Goal: Information Seeking & Learning: Check status

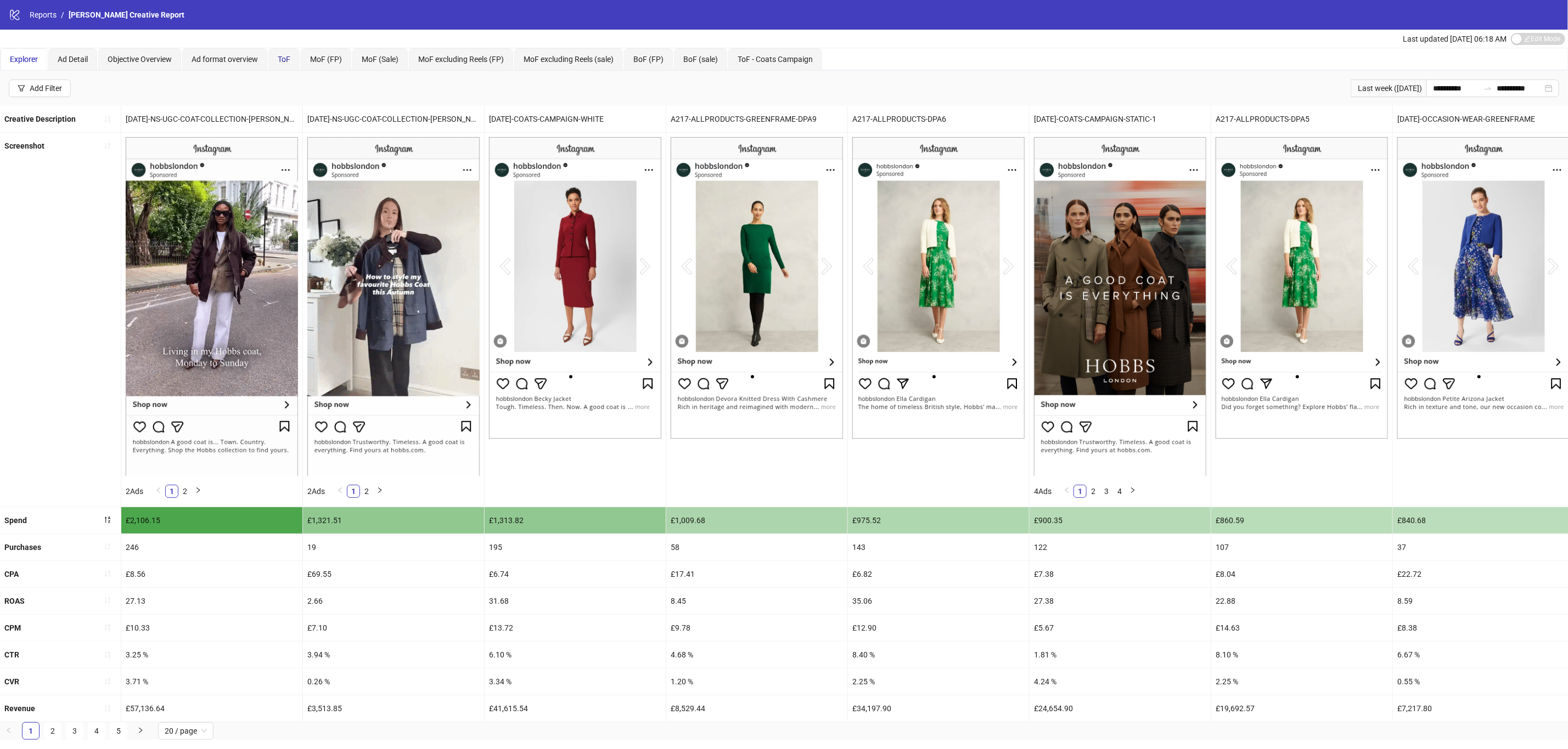
click at [282, 59] on span "ToF" at bounding box center [283, 59] width 12 height 9
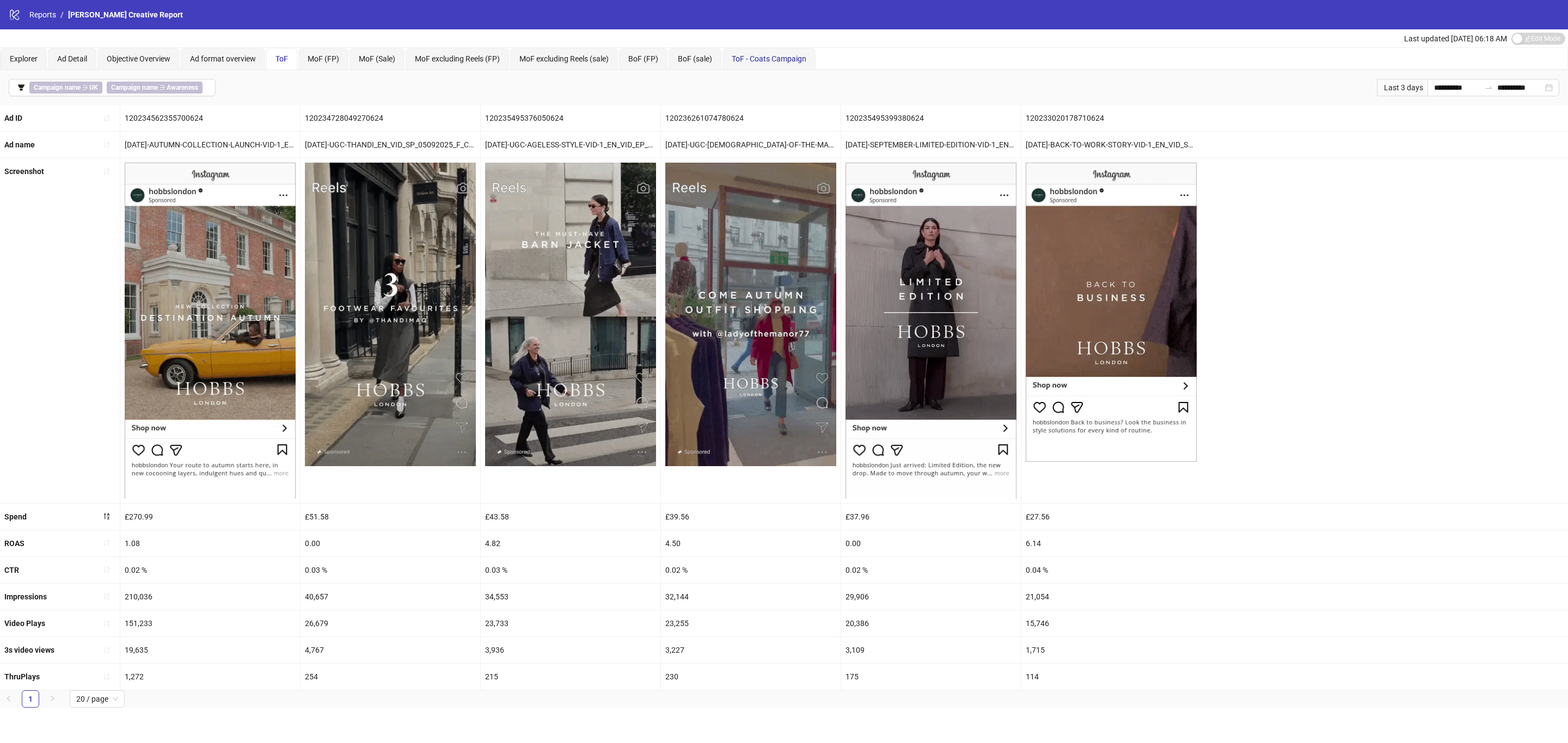
click at [790, 60] on span "ToF - Coats Campaign" at bounding box center [769, 58] width 75 height 9
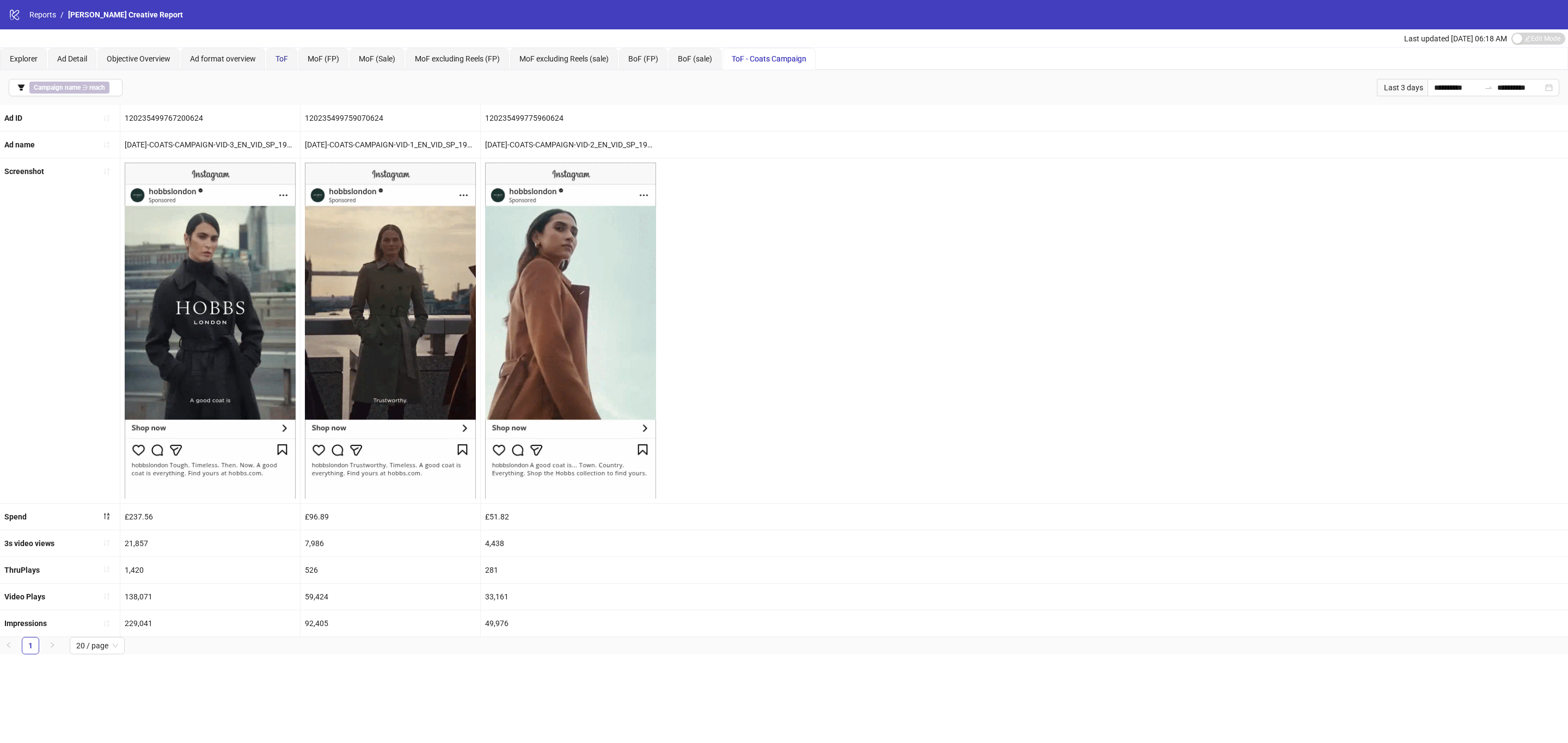
click at [288, 58] on span "ToF" at bounding box center [281, 58] width 12 height 9
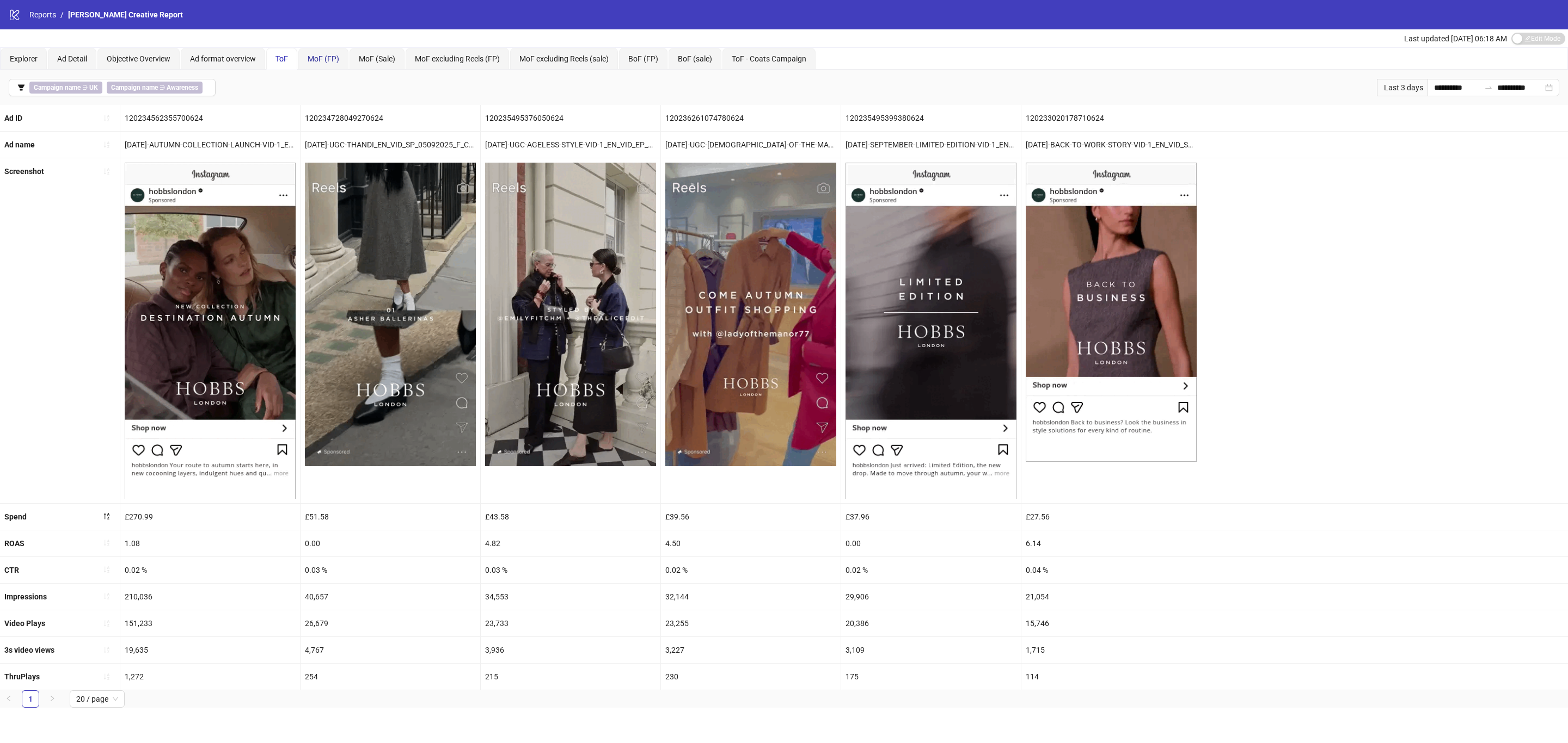
click at [324, 62] on div "MoF (FP)" at bounding box center [323, 58] width 32 height 12
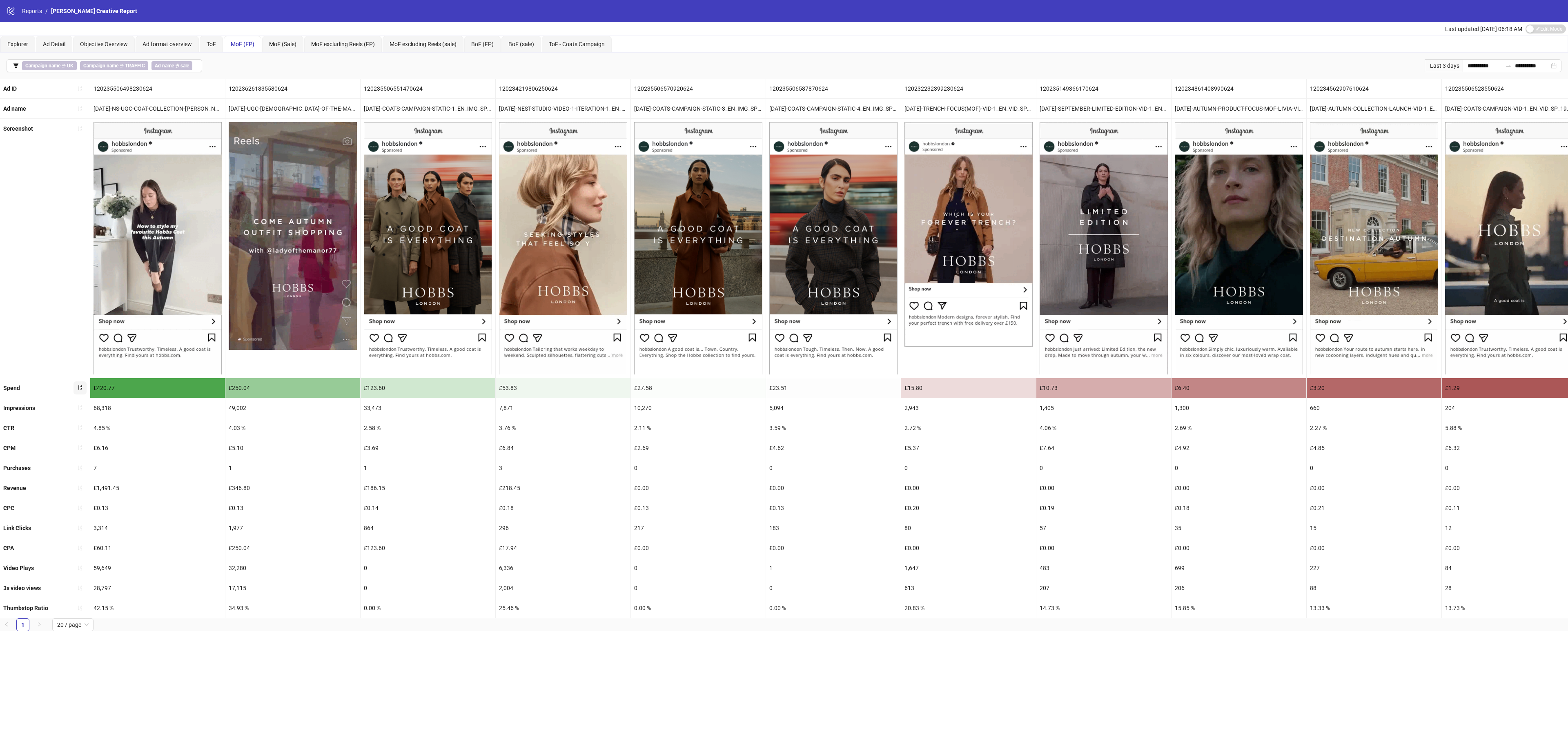
click at [77, 388] on icon "sort-descending" at bounding box center [80, 387] width 5 height 5
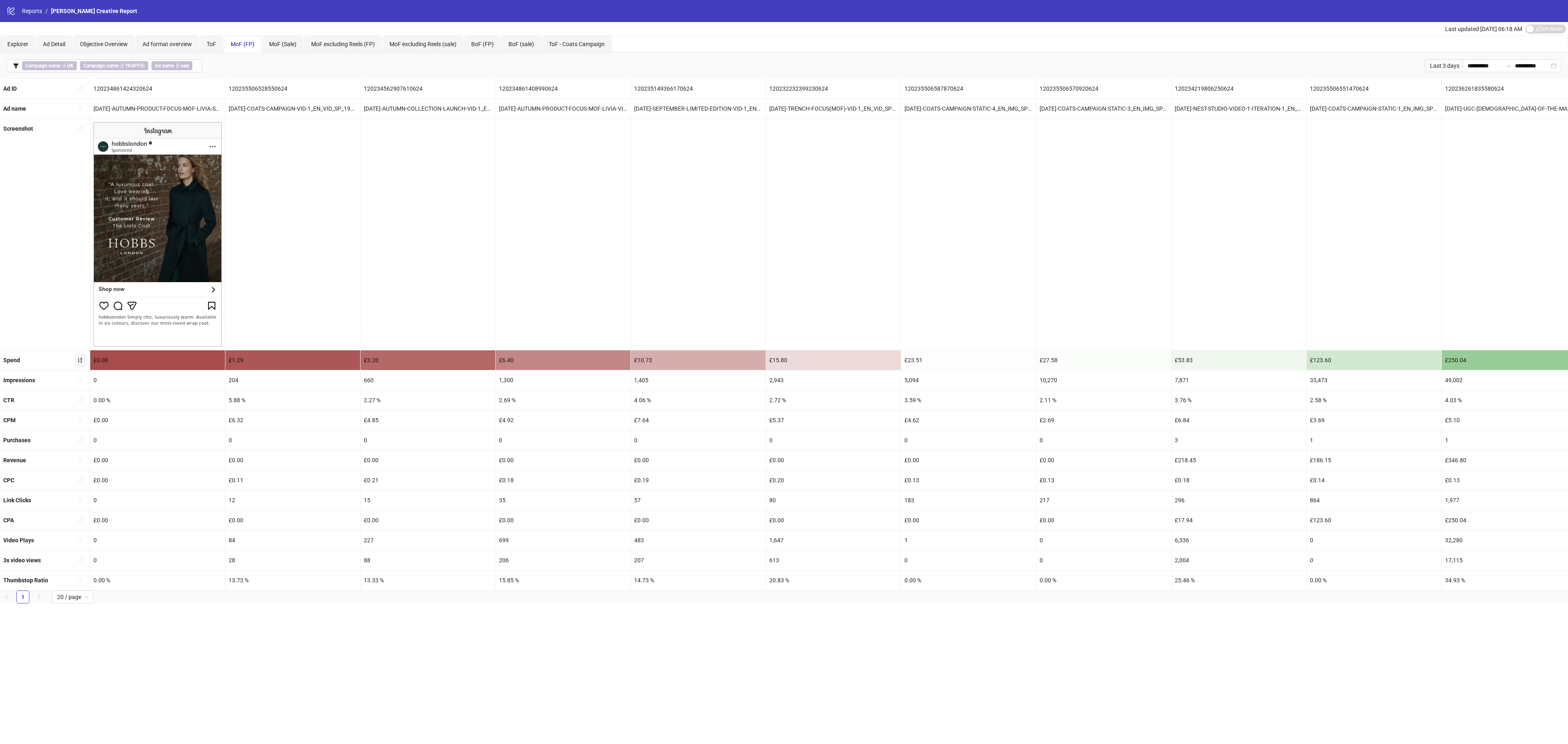
click at [80, 363] on icon "sort-ascending" at bounding box center [80, 360] width 5 height 5
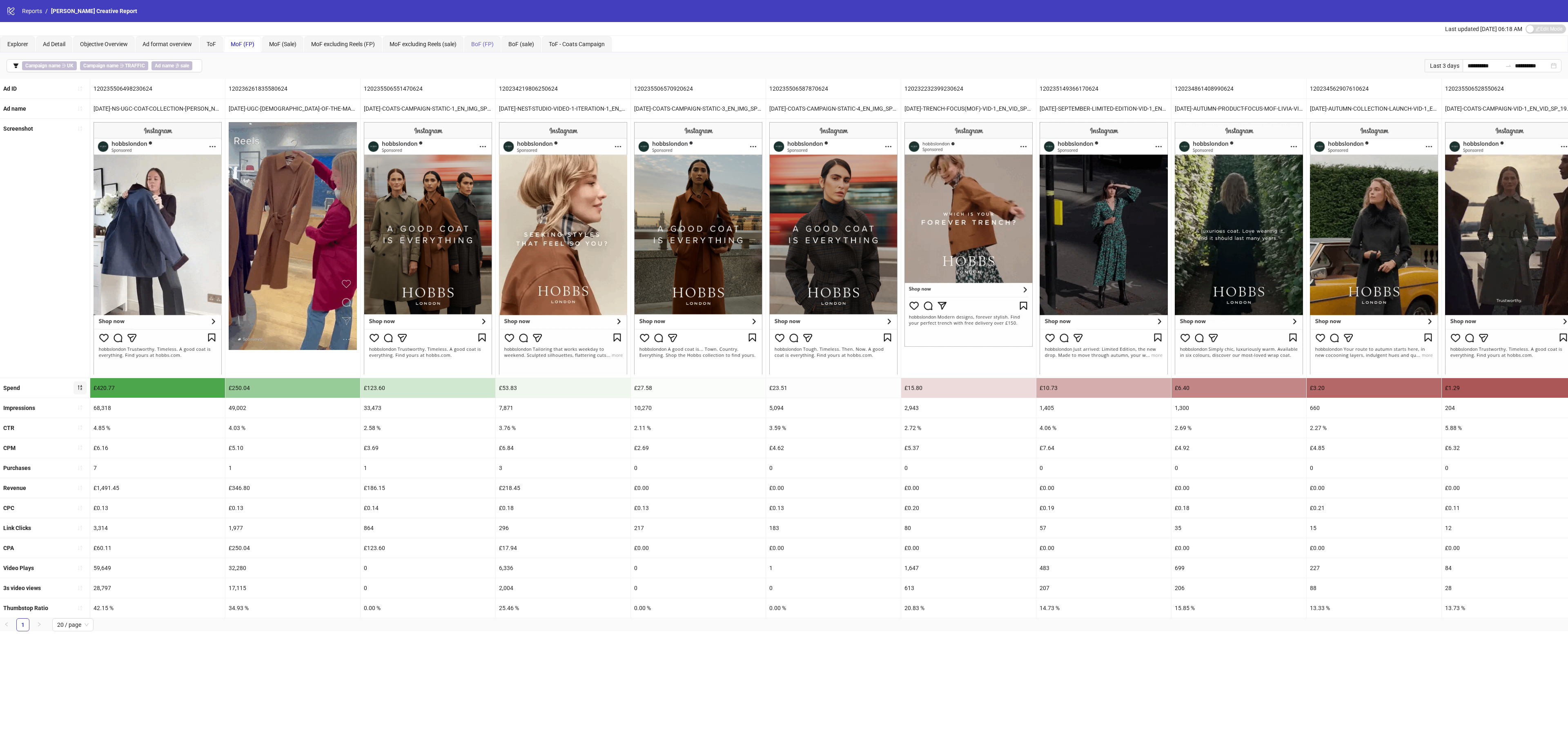
click at [480, 39] on div "BoF (FP)" at bounding box center [483, 44] width 37 height 16
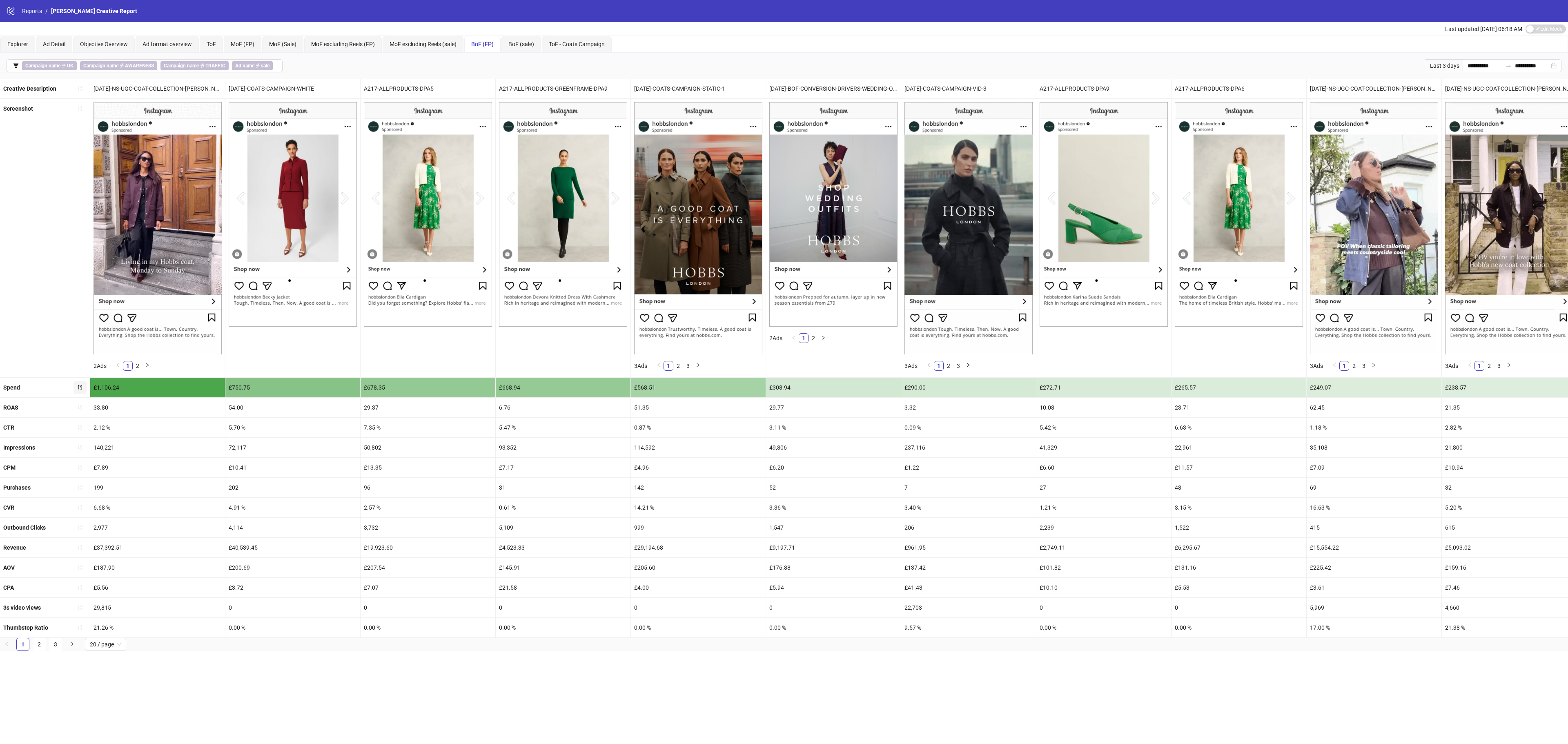
click at [82, 390] on icon "sort-descending" at bounding box center [80, 388] width 4 height 5
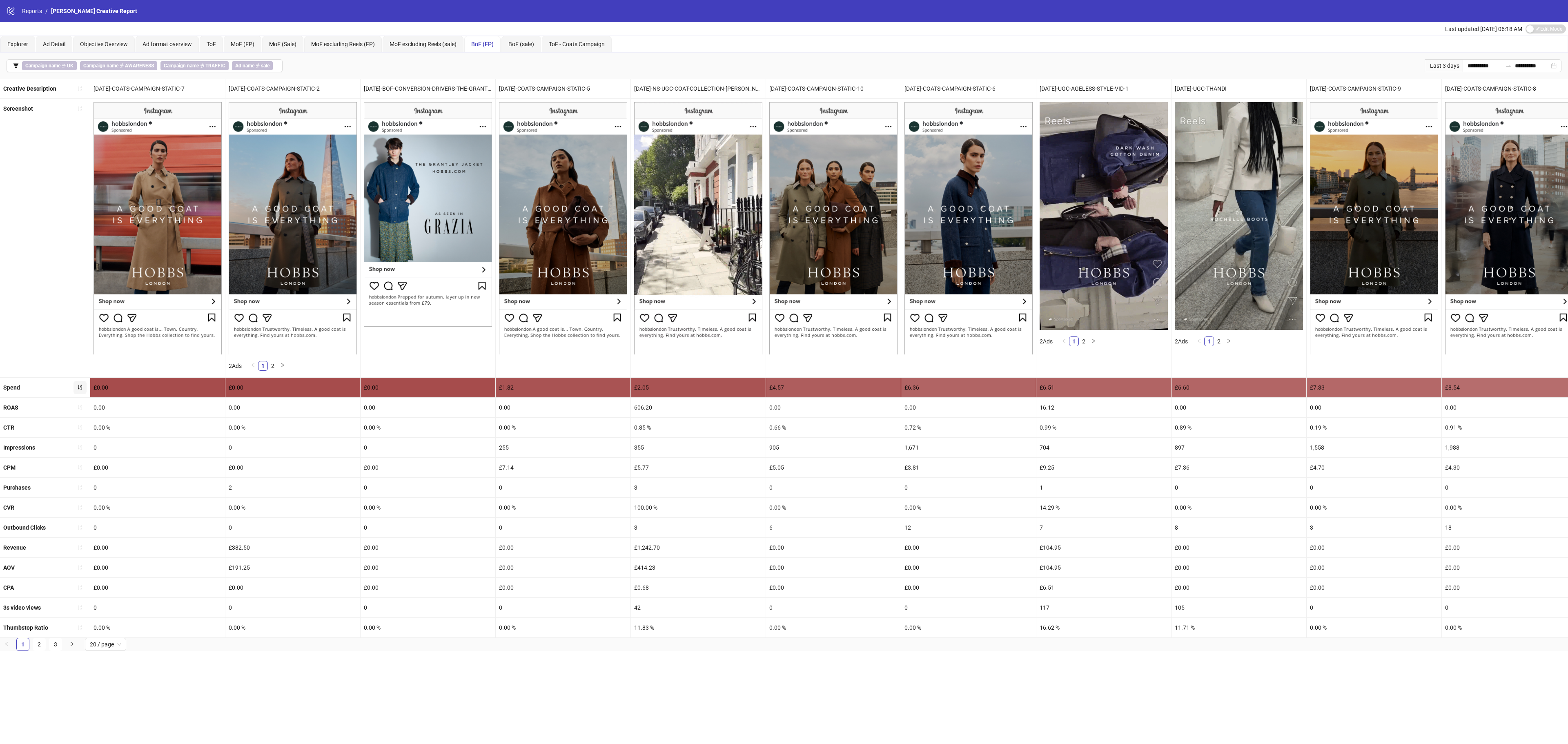
click at [75, 368] on div "Screenshot" at bounding box center [45, 237] width 90 height 278
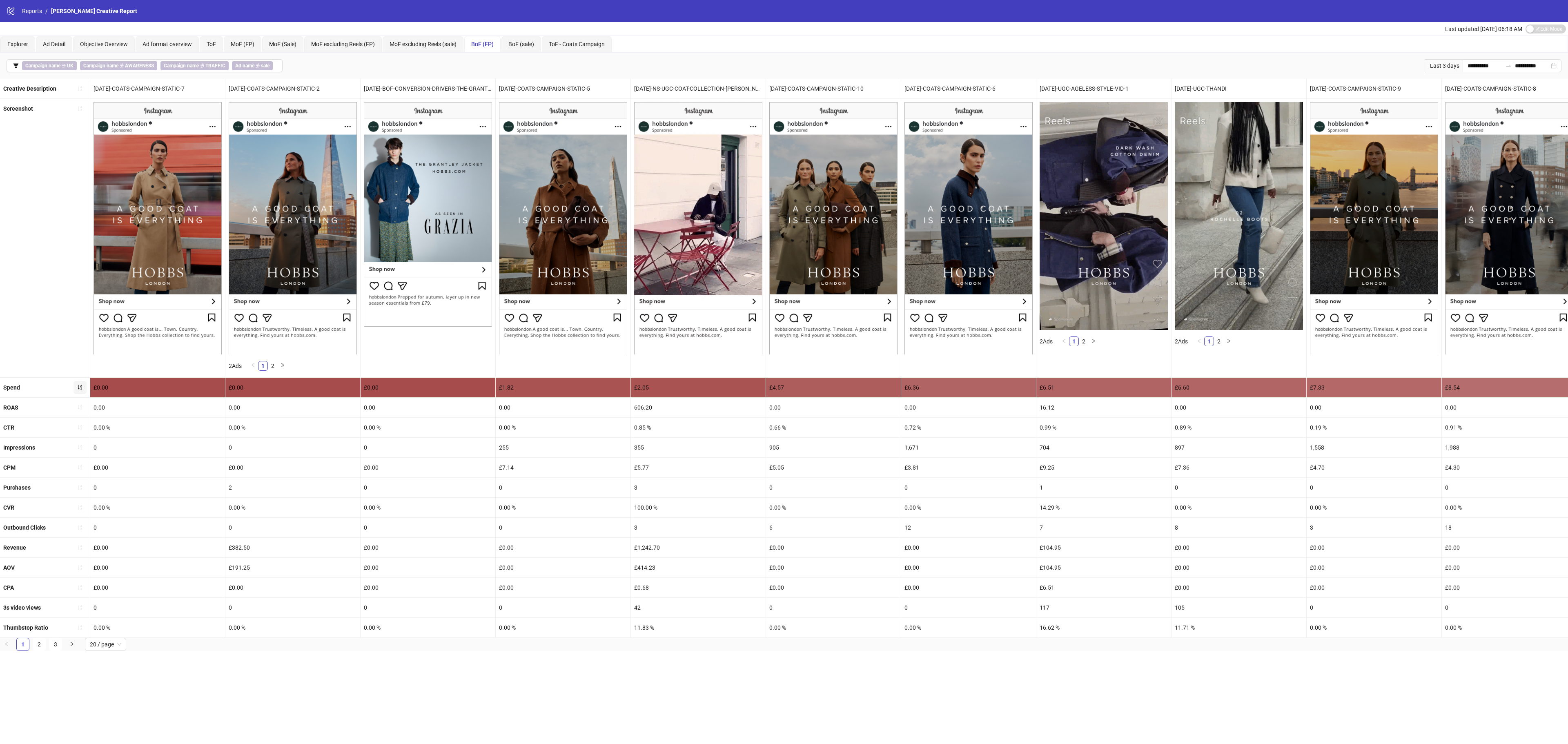
click at [76, 394] on button "button" at bounding box center [80, 387] width 13 height 13
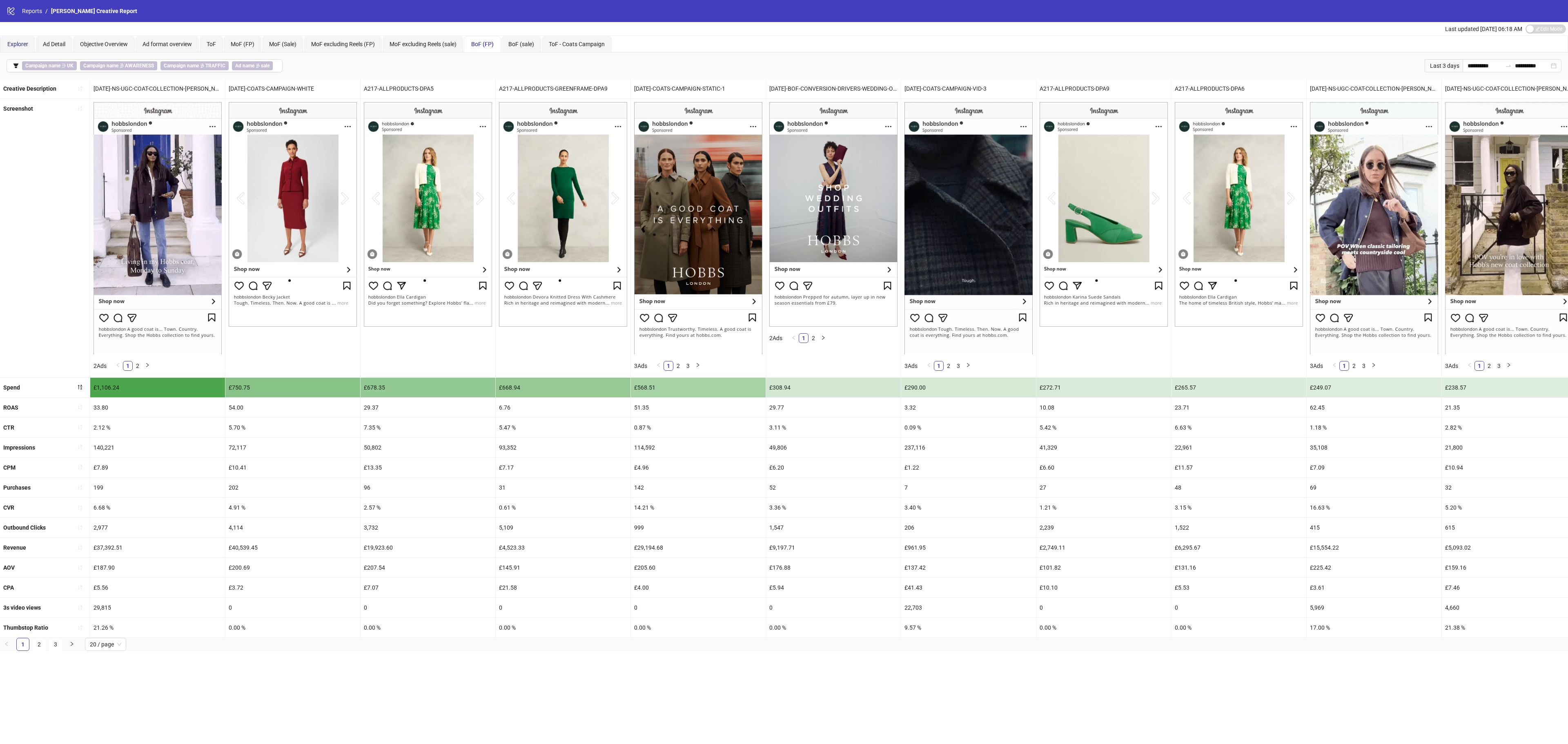
click at [23, 45] on span "Explorer" at bounding box center [18, 44] width 21 height 7
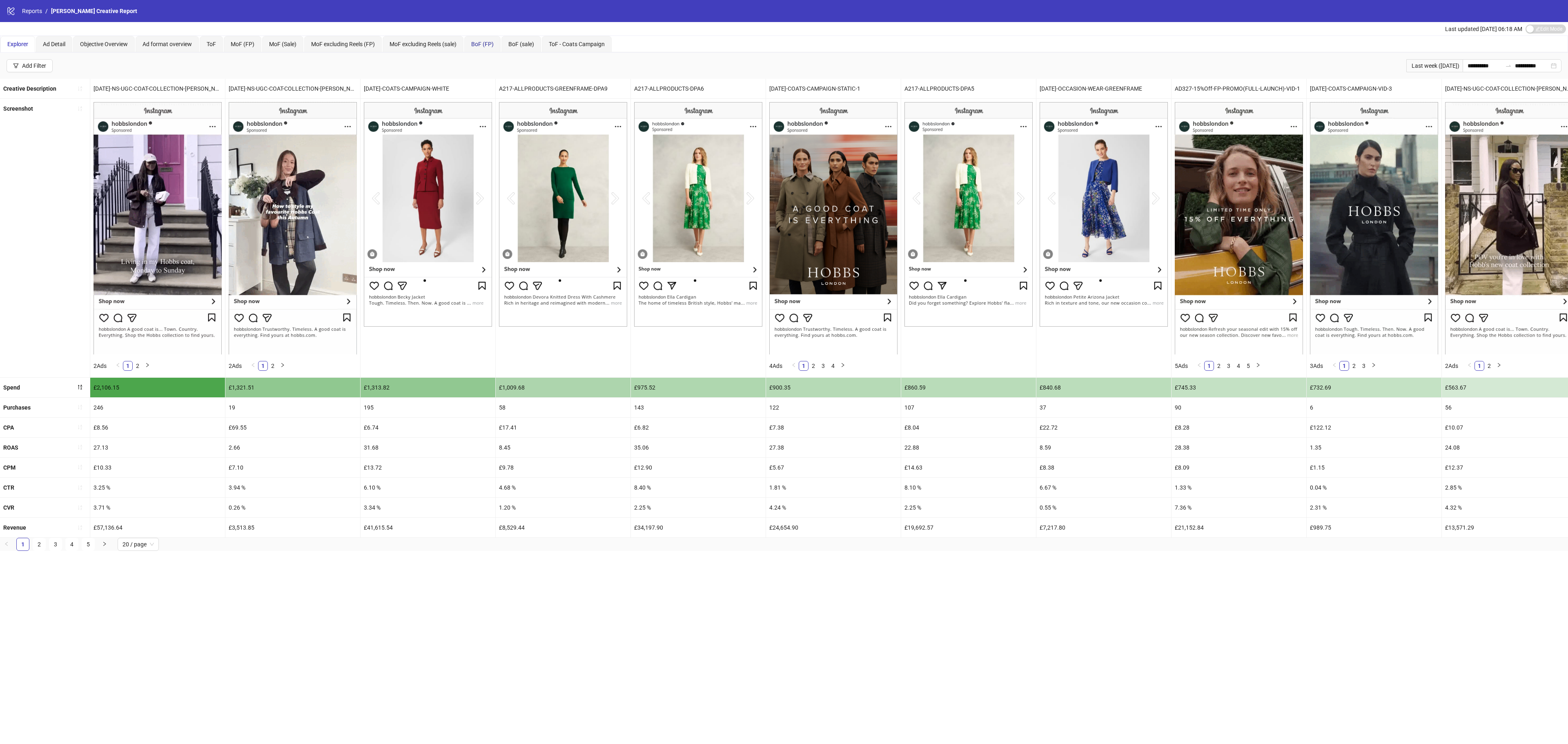
click at [494, 43] on span "BoF (FP)" at bounding box center [482, 44] width 23 height 7
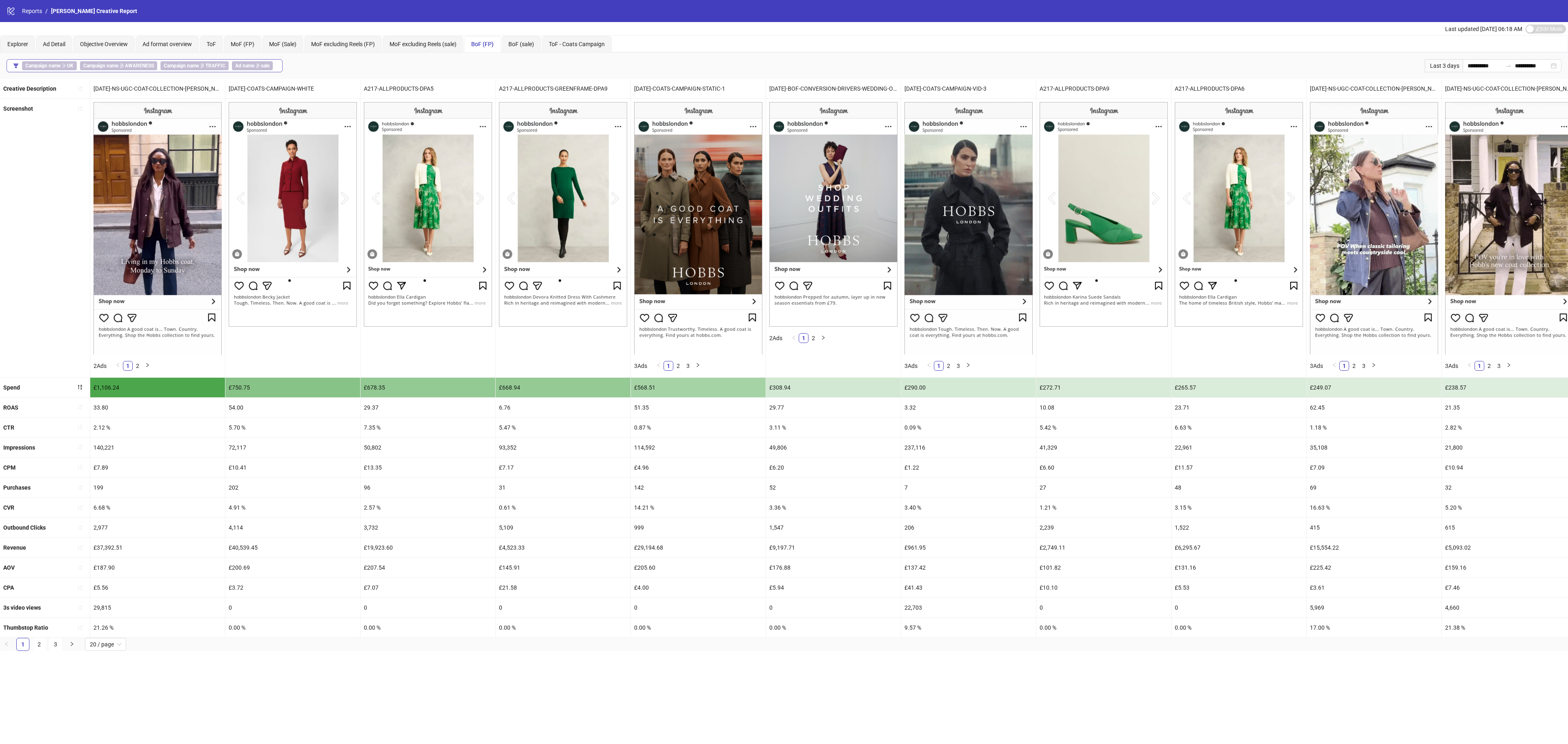
click at [63, 65] on span "Campaign name ∋ [GEOGRAPHIC_DATA]" at bounding box center [49, 66] width 55 height 9
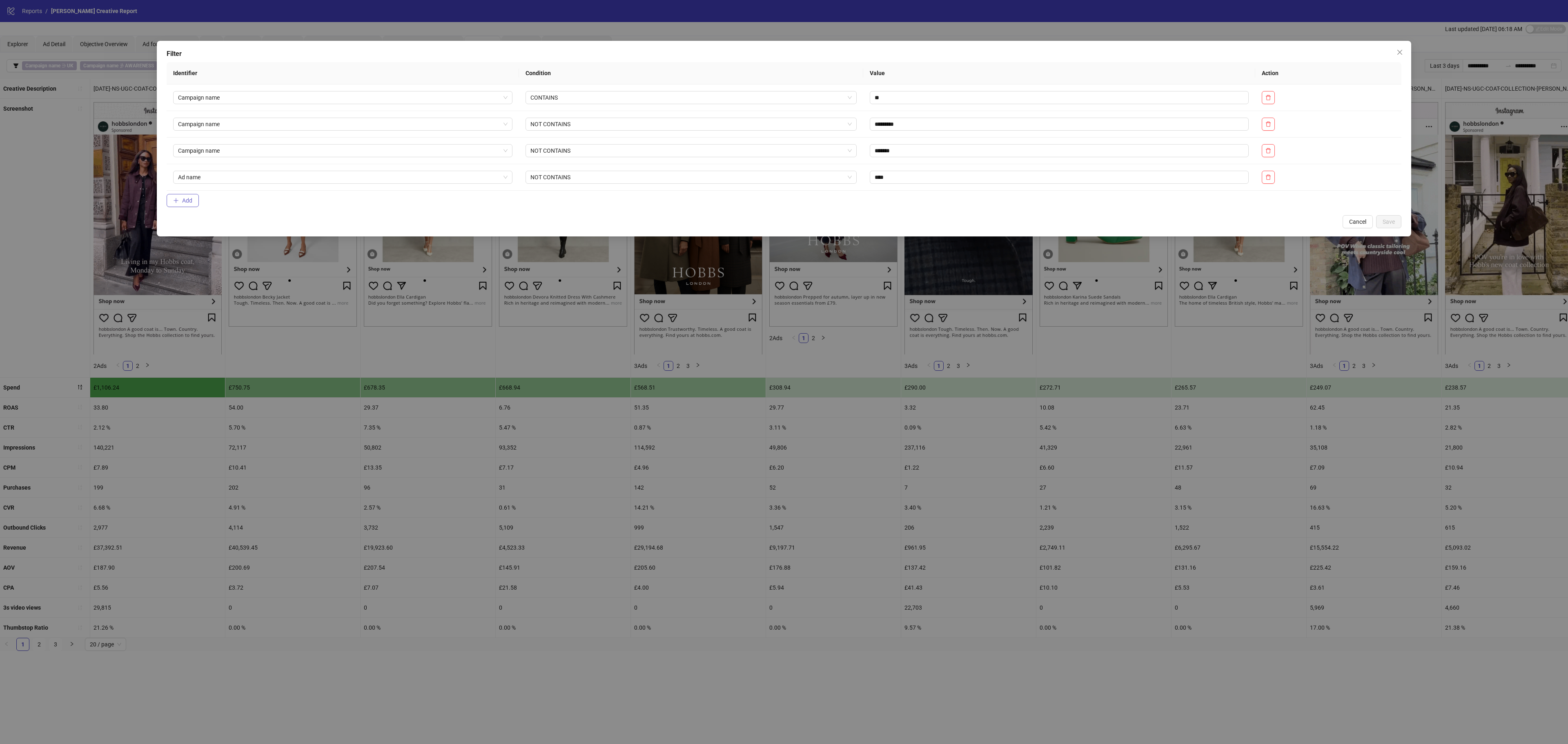
click at [182, 204] on span "Add" at bounding box center [187, 200] width 10 height 7
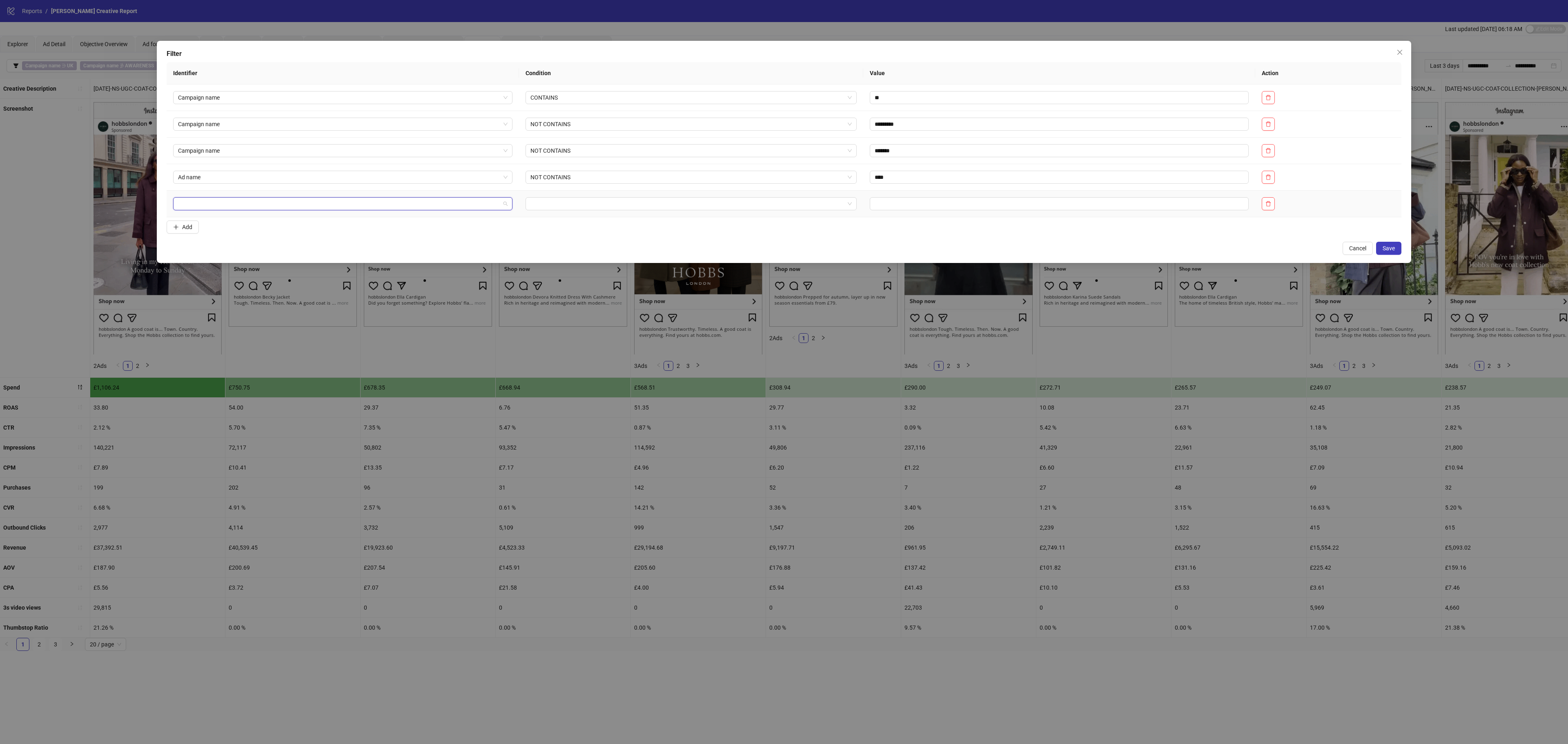
click at [311, 210] on input "search" at bounding box center [338, 204] width 322 height 12
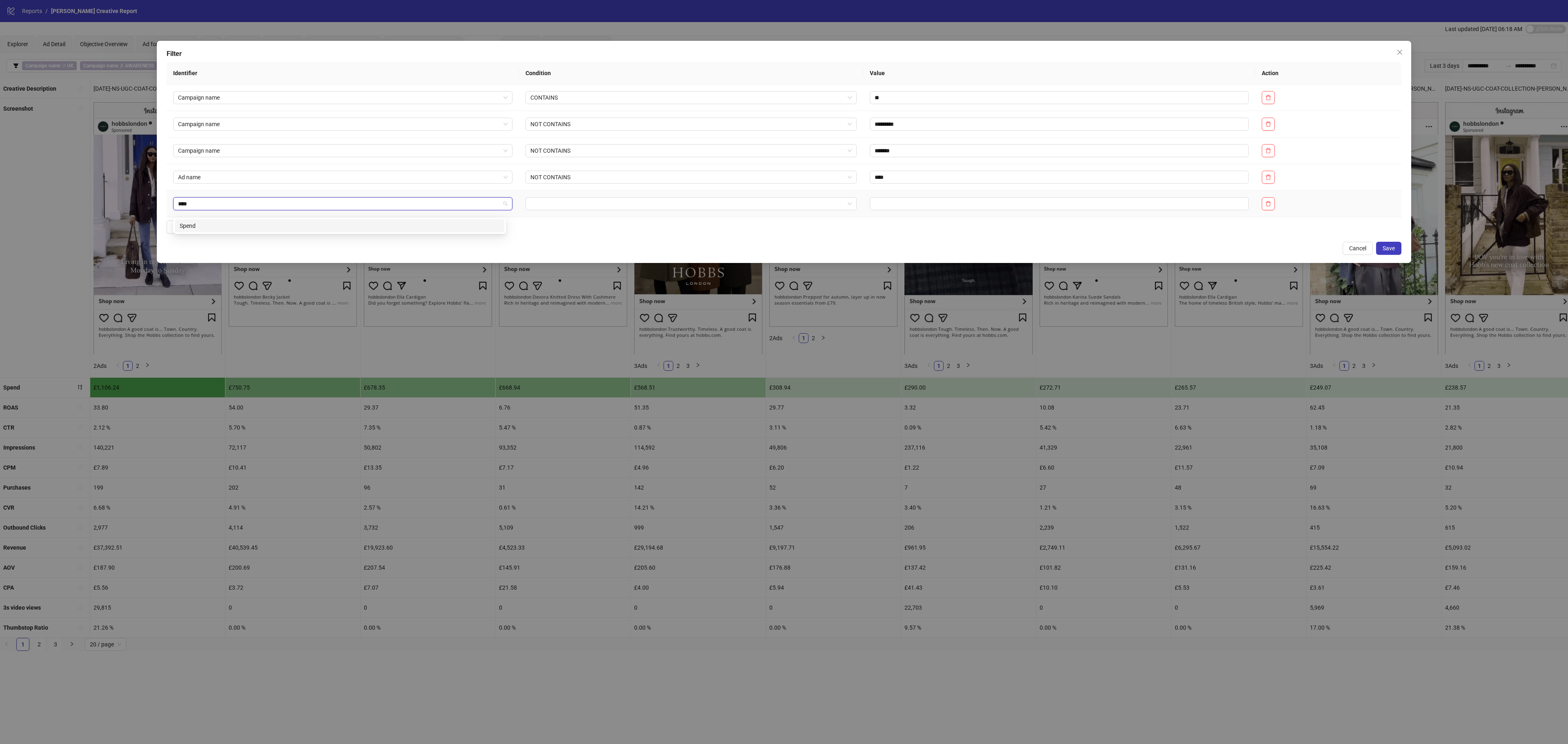
type input "*****"
click at [306, 225] on div "Spend" at bounding box center [339, 226] width 320 height 9
click at [540, 210] on input "search" at bounding box center [687, 204] width 314 height 12
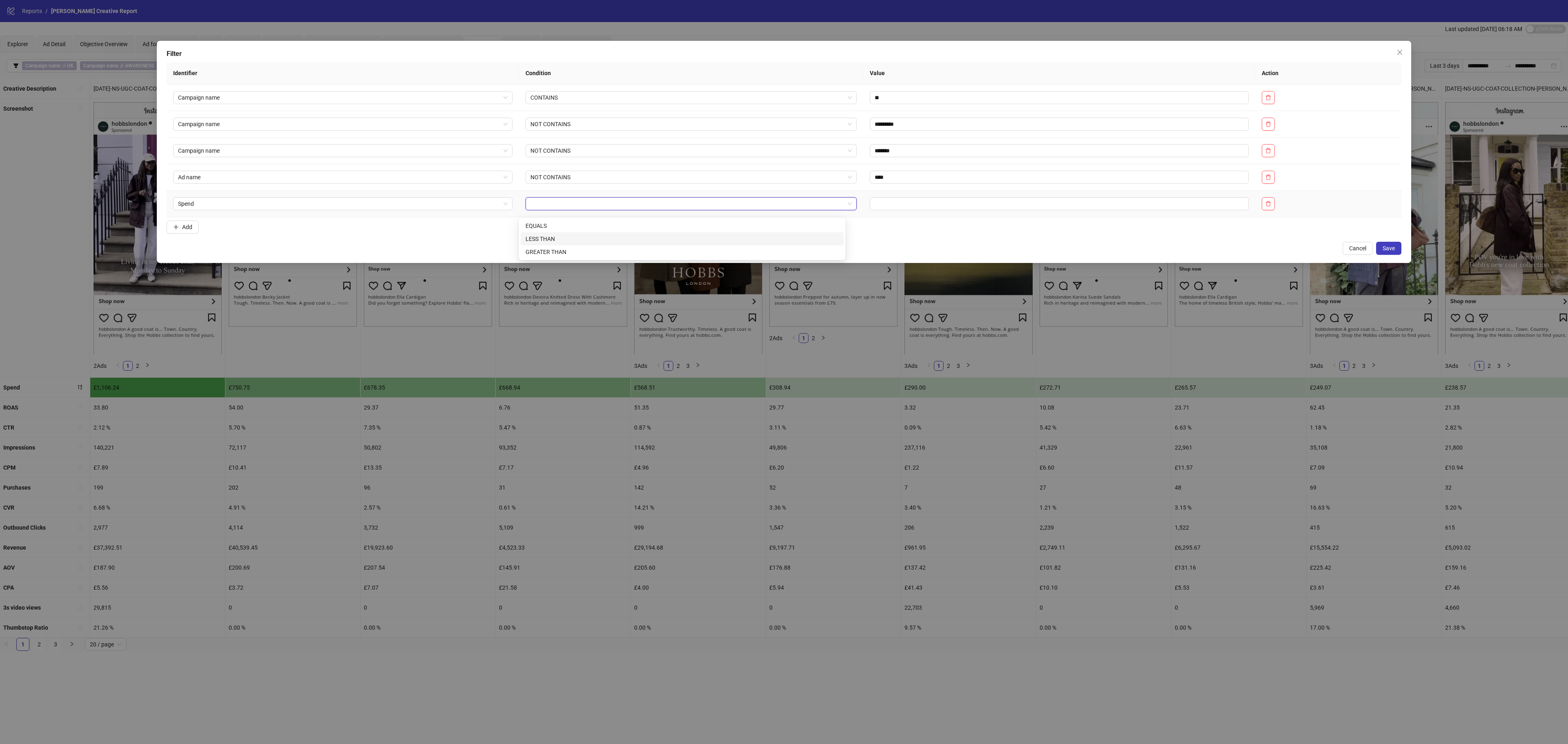
click at [571, 239] on div "LESS THAN" at bounding box center [682, 239] width 313 height 9
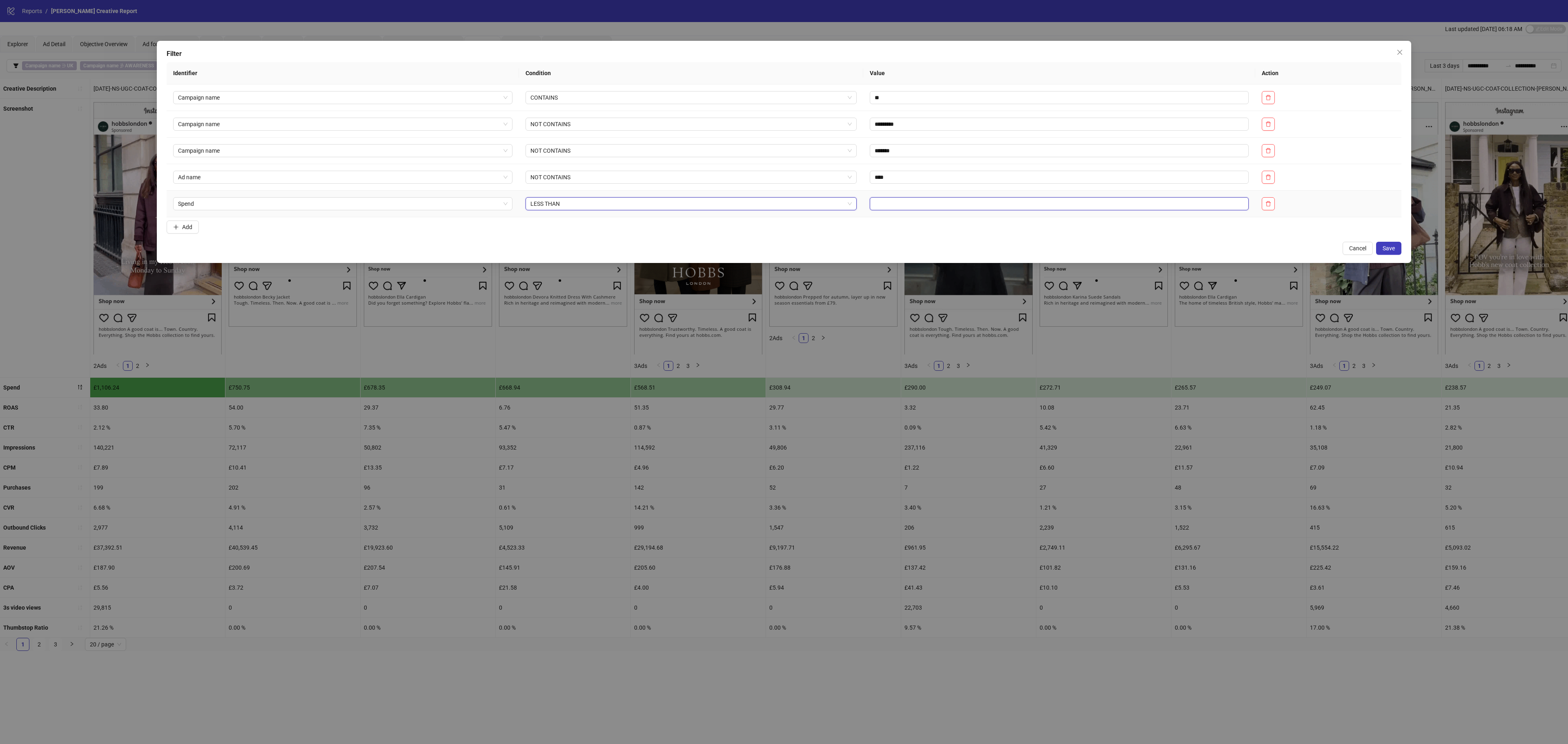
click at [872, 204] on input "text" at bounding box center [1059, 203] width 379 height 13
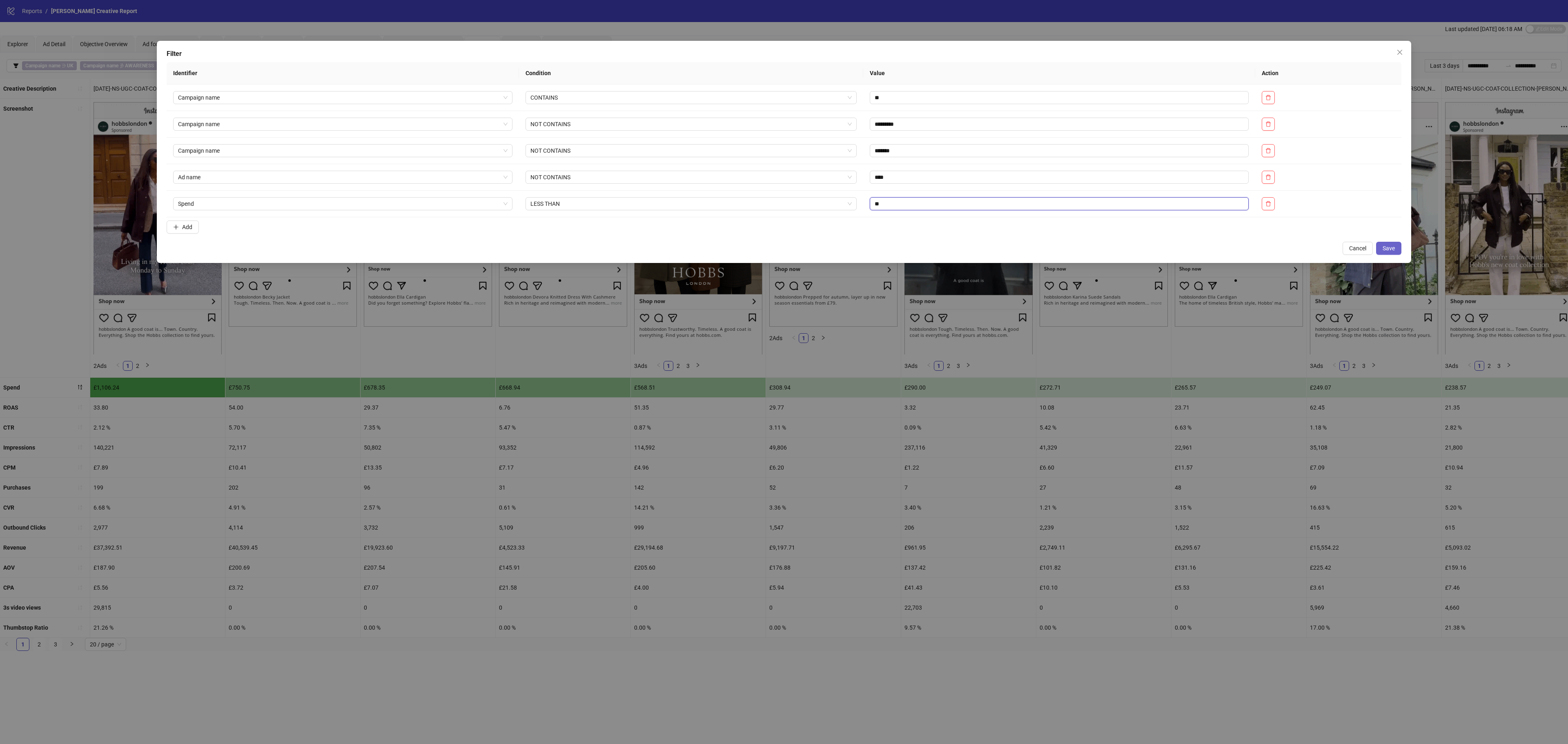
type input "**"
click at [1175, 251] on span "Save" at bounding box center [1388, 248] width 12 height 7
